Goal: Information Seeking & Learning: Find specific fact

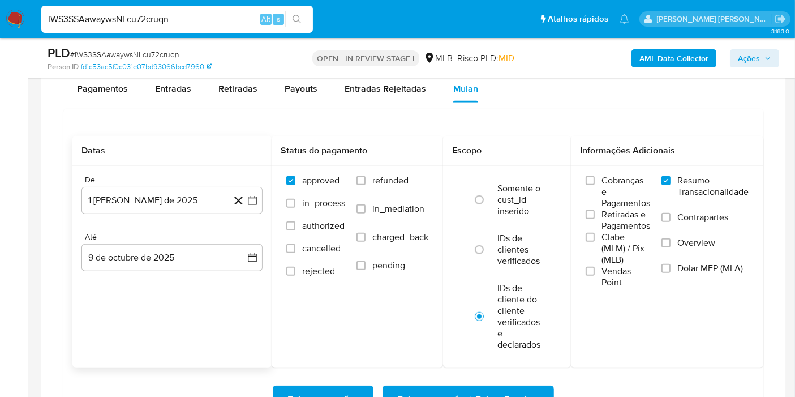
scroll to position [1073, 0]
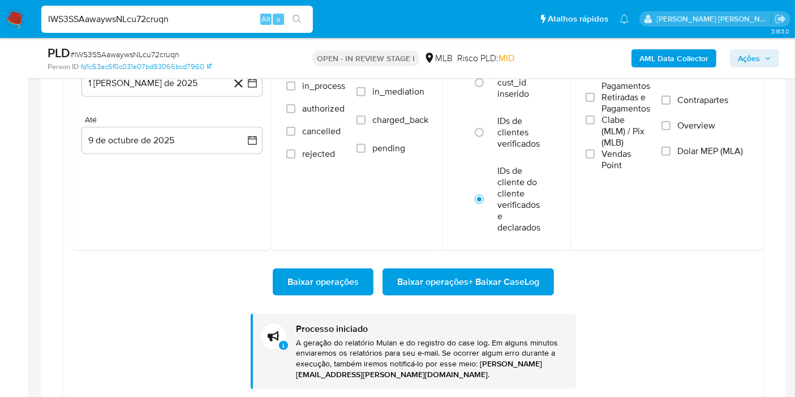
click at [15, 12] on img at bounding box center [15, 19] width 19 height 19
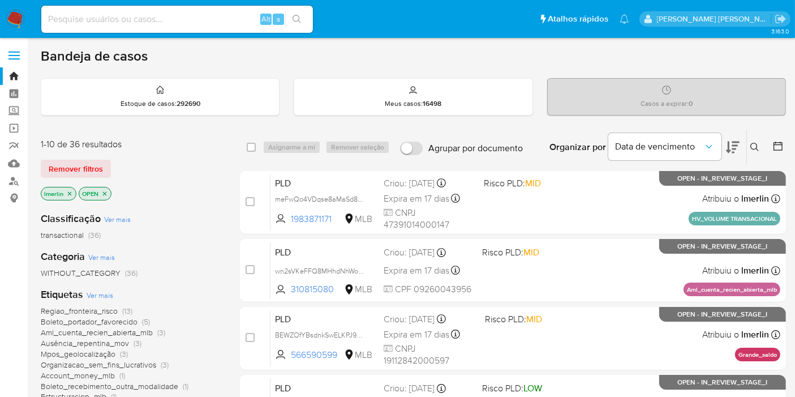
drag, startPoint x: 0, startPoint y: 307, endPoint x: 25, endPoint y: 225, distance: 85.2
click at [182, 21] on input at bounding box center [177, 19] width 272 height 15
paste input "hyiJnhIvkw2K2SsV0mxkxFjh"
type input "hyiJnhIvkw2K2SsV0mxkxFjh"
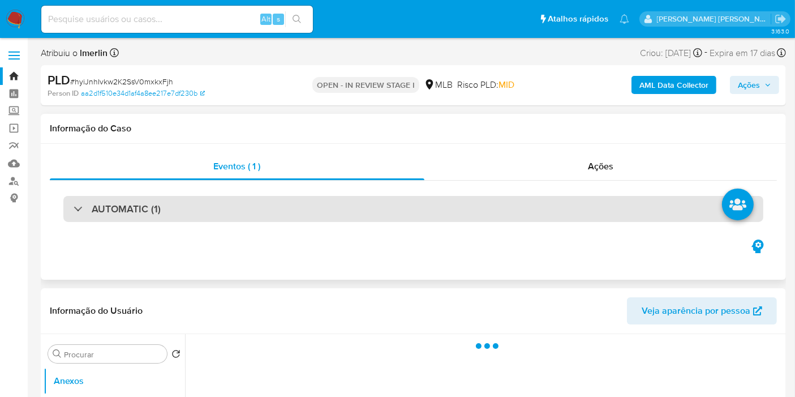
select select "10"
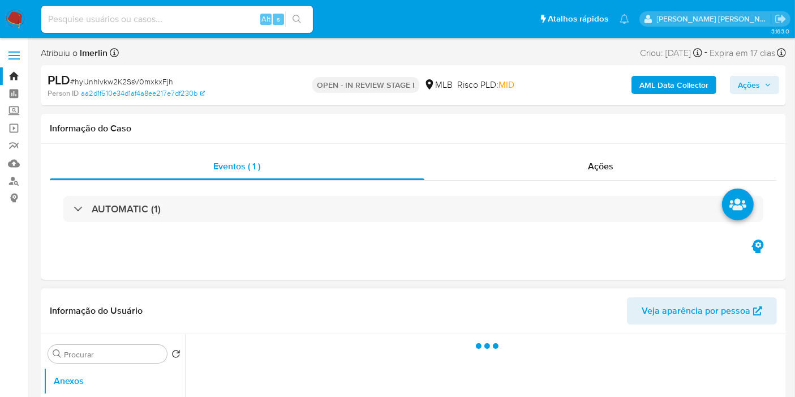
scroll to position [251, 0]
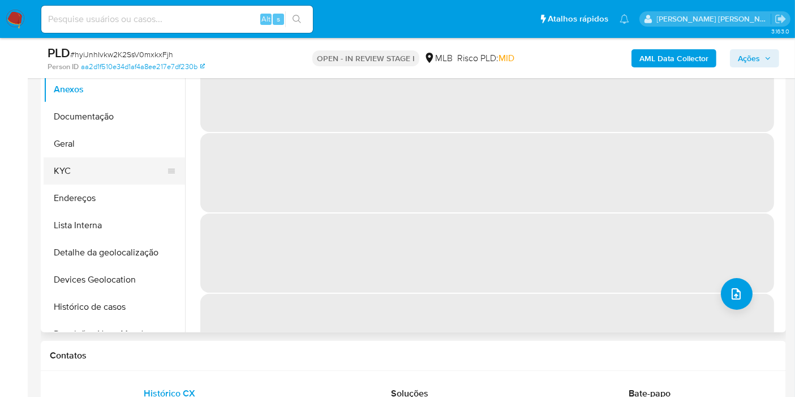
click at [113, 163] on button "KYC" at bounding box center [110, 170] width 132 height 27
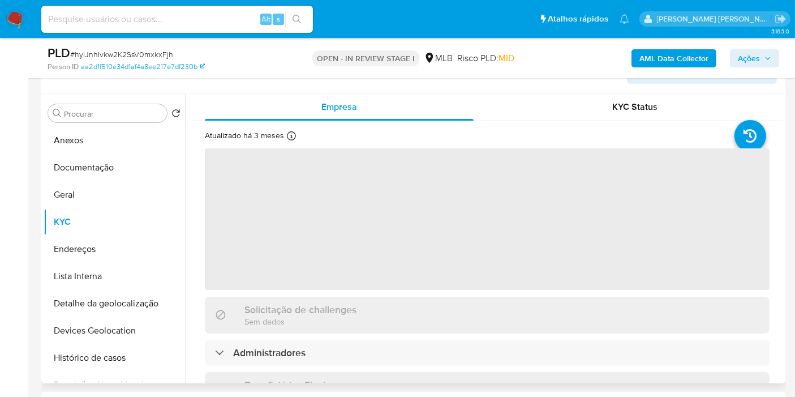
scroll to position [189, 0]
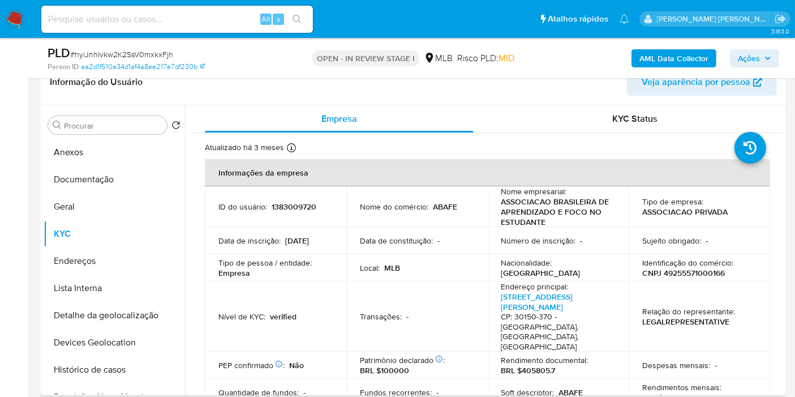
click at [713, 269] on p "CNPJ 49255571000166" at bounding box center [684, 273] width 83 height 10
copy p "49255571000166"
click at [89, 377] on button "Histórico de casos" at bounding box center [110, 369] width 132 height 27
